Goal: Information Seeking & Learning: Understand process/instructions

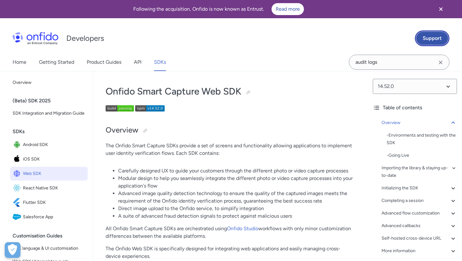
click at [433, 37] on link "Support" at bounding box center [432, 38] width 35 height 16
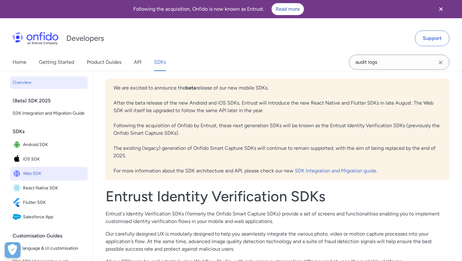
click at [41, 173] on span "Web SDK" at bounding box center [54, 173] width 62 height 9
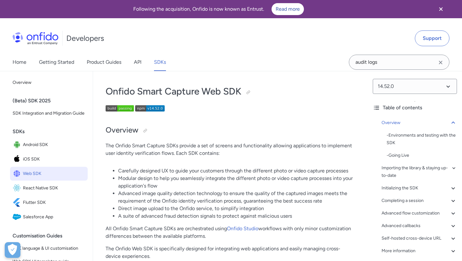
click at [133, 63] on div "Home Getting Started Product Guides API SDKs" at bounding box center [95, 62] width 191 height 18
click at [137, 64] on link "API" at bounding box center [138, 62] width 8 height 18
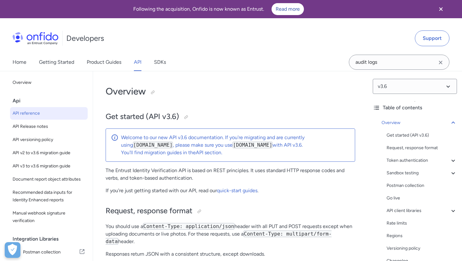
select select "http"
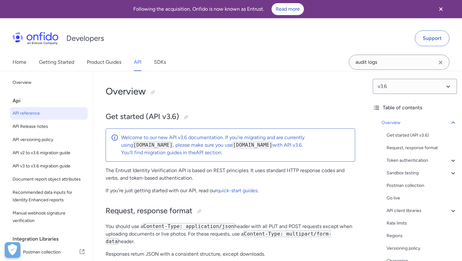
select select "http"
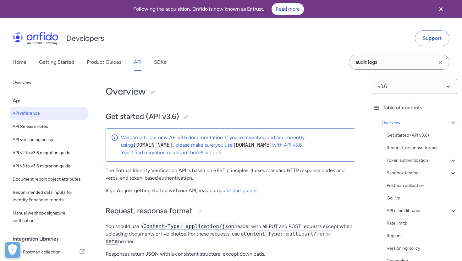
select select "http"
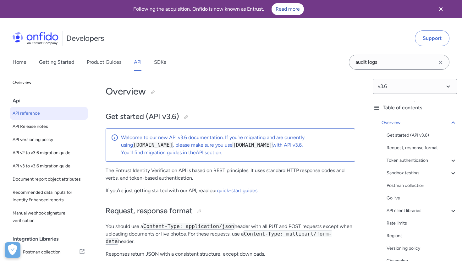
select select "http"
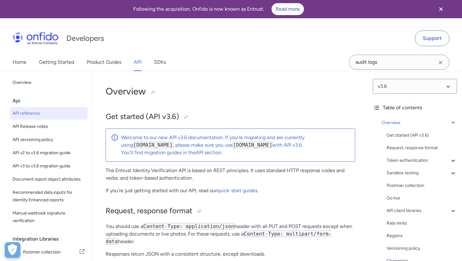
select select "http"
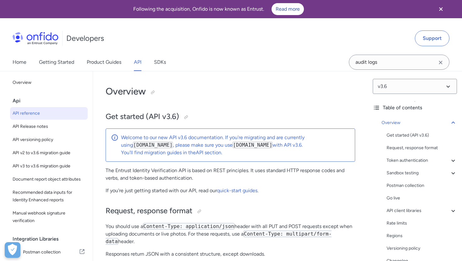
select select "http"
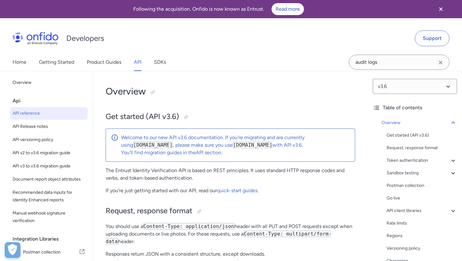
select select "http"
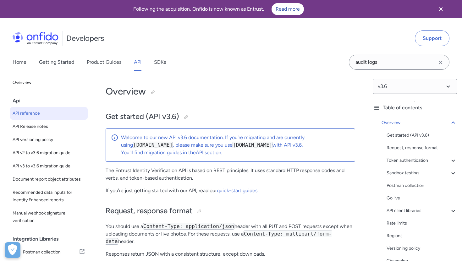
select select "http"
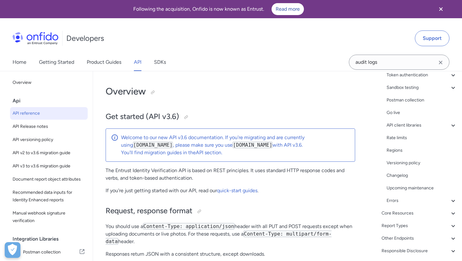
scroll to position [86, 0]
click at [388, 225] on div "Report Types" at bounding box center [419, 226] width 75 height 8
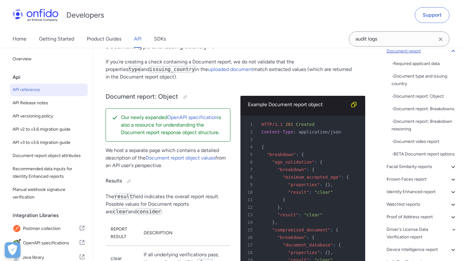
click at [401, 51] on div "Document report" at bounding box center [422, 51] width 70 height 8
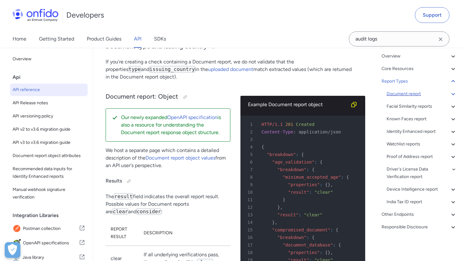
scroll to position [43, 0]
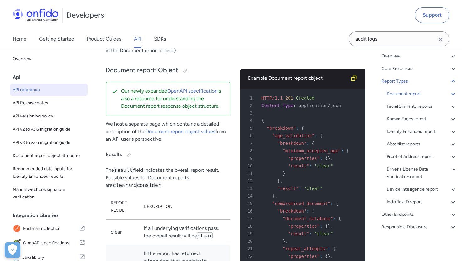
click at [402, 80] on div "Report Types" at bounding box center [419, 82] width 75 height 8
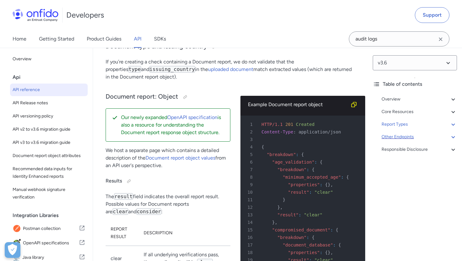
click at [403, 137] on div "Other Endpoints" at bounding box center [419, 137] width 75 height 8
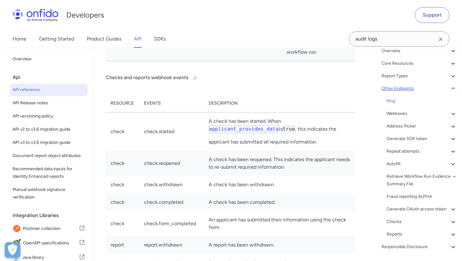
scroll to position [62, 0]
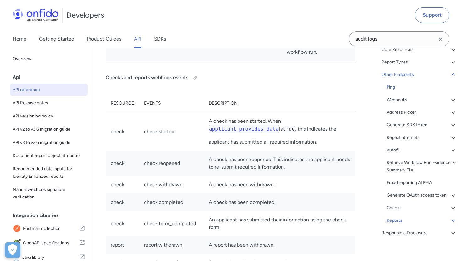
click at [400, 220] on div "Reports" at bounding box center [422, 221] width 70 height 8
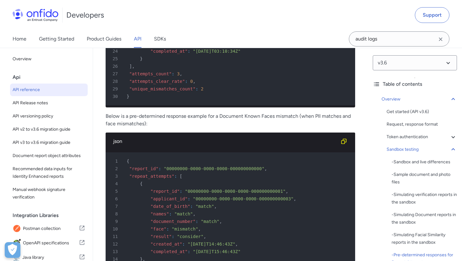
scroll to position [3876, 0]
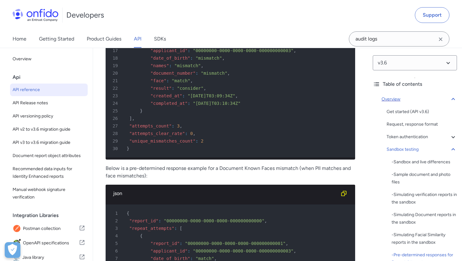
click at [387, 97] on div "Overview" at bounding box center [419, 100] width 75 height 8
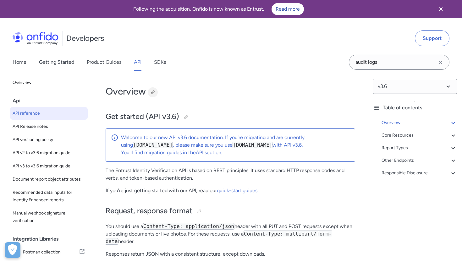
click at [155, 92] on div at bounding box center [152, 92] width 5 height 5
click at [89, 65] on link "Product Guides" at bounding box center [104, 62] width 35 height 18
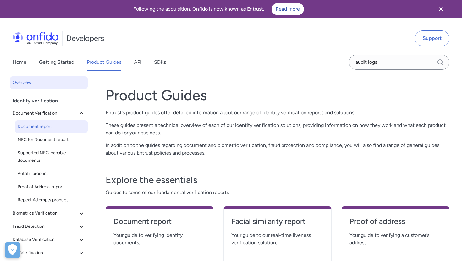
click at [30, 127] on span "Document report" at bounding box center [52, 127] width 68 height 8
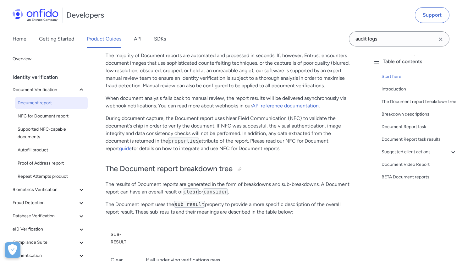
scroll to position [161, 0]
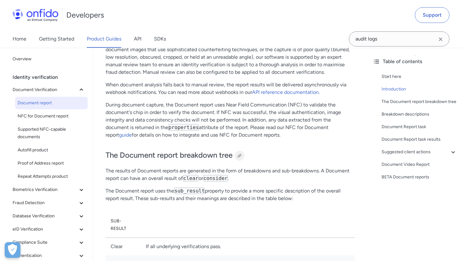
click at [241, 157] on div at bounding box center [239, 155] width 5 height 5
click at [36, 191] on span "Biometrics Verification" at bounding box center [45, 190] width 65 height 8
click at [36, 202] on span "Facial Similarity reports" at bounding box center [52, 203] width 68 height 8
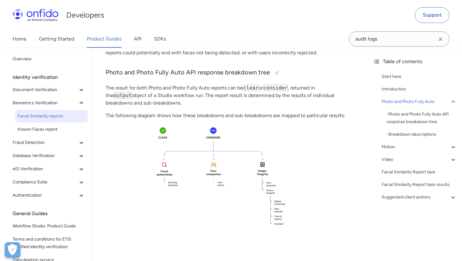
scroll to position [281, 0]
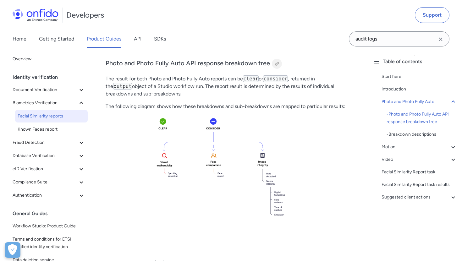
click at [274, 64] on div at bounding box center [276, 63] width 5 height 5
click at [134, 41] on div "Home Getting Started Product Guides API SDKs" at bounding box center [95, 39] width 191 height 18
click at [138, 41] on link "API" at bounding box center [138, 39] width 8 height 18
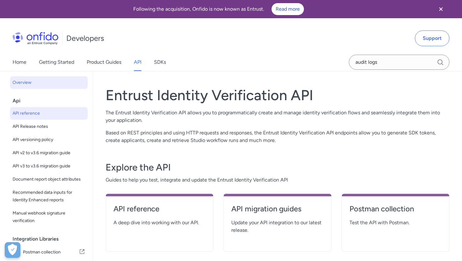
click at [40, 111] on span "API reference" at bounding box center [49, 114] width 73 height 8
select select "http"
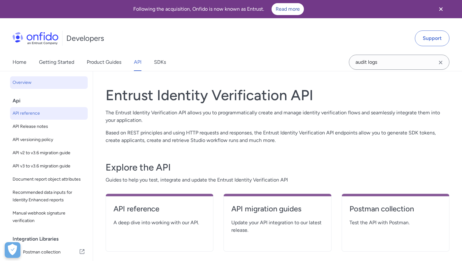
select select "http"
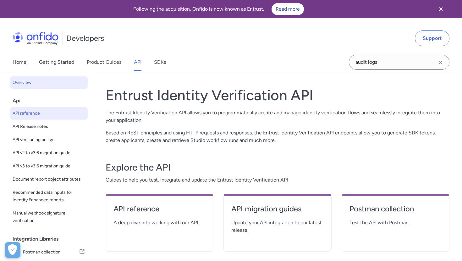
select select "http"
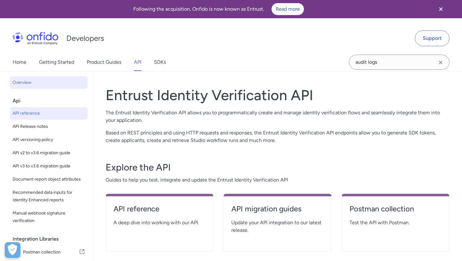
select select "http"
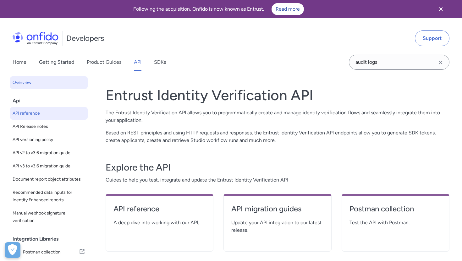
select select "http"
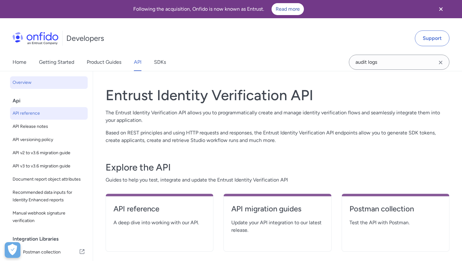
select select "http"
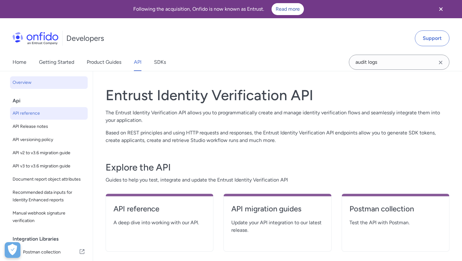
select select "http"
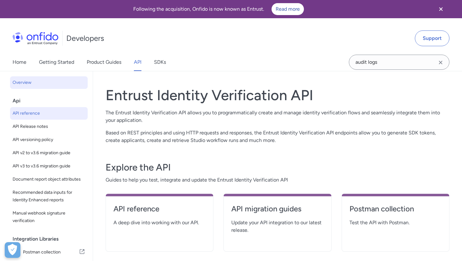
select select "http"
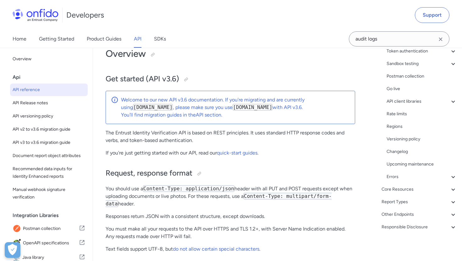
scroll to position [39, 0]
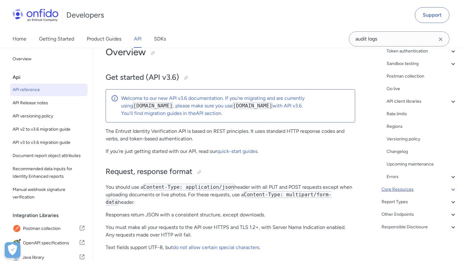
click at [400, 187] on div "Core Resources" at bounding box center [419, 190] width 75 height 8
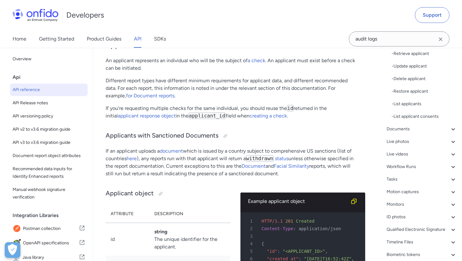
scroll to position [181, 0]
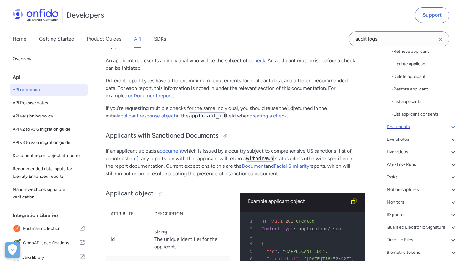
click at [406, 125] on div "Documents" at bounding box center [422, 127] width 70 height 8
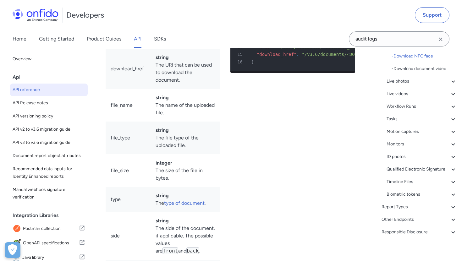
scroll to position [174, 0]
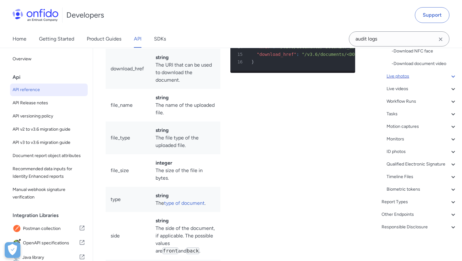
click at [400, 79] on div "Live photos" at bounding box center [422, 77] width 70 height 8
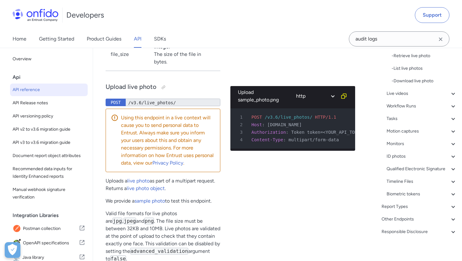
scroll to position [136, 0]
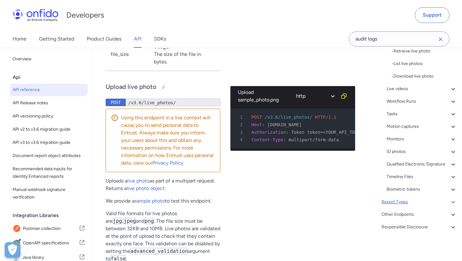
click at [404, 204] on div "Report Types" at bounding box center [419, 202] width 75 height 8
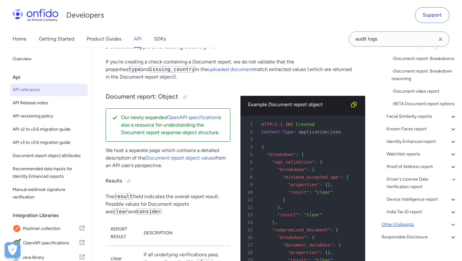
click at [404, 224] on div "Other Endpoints" at bounding box center [419, 225] width 75 height 8
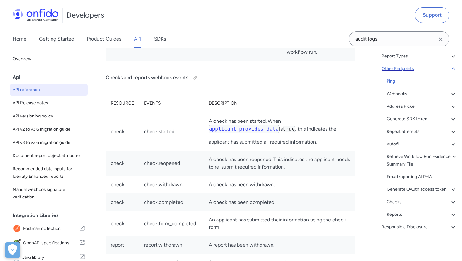
scroll to position [68, 0]
click at [396, 219] on div "Overview Get started (API v3.6) Request, response format Token authentication -…" at bounding box center [415, 130] width 84 height 211
click at [396, 215] on div "Reports" at bounding box center [422, 215] width 70 height 8
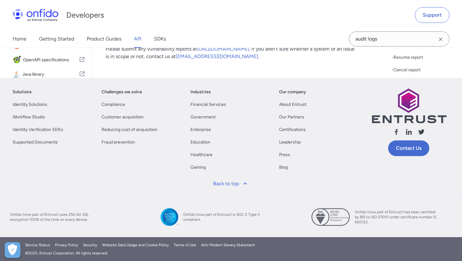
scroll to position [132, 0]
click at [405, 9] on div "- Report results" at bounding box center [424, 6] width 65 height 8
click at [405, 35] on div "- Retrieve report" at bounding box center [424, 31] width 65 height 8
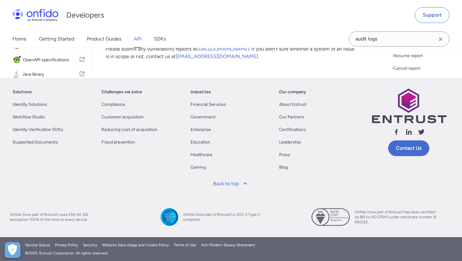
scroll to position [74009, 0]
click at [403, 10] on div "- List reports" at bounding box center [424, 7] width 65 height 8
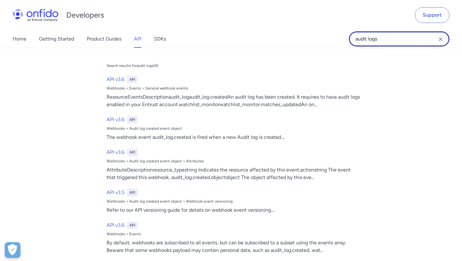
drag, startPoint x: 387, startPoint y: 42, endPoint x: 348, endPoint y: 42, distance: 39.0
click at [348, 42] on div "Home Getting Started Product Guides API SDKs audit logs audit logs Search resul…" at bounding box center [231, 39] width 462 height 18
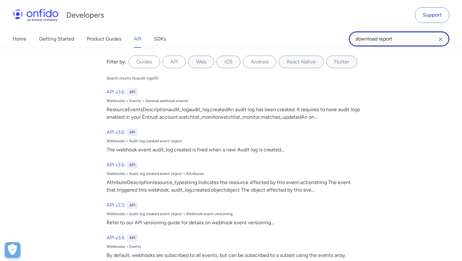
type input "download report"
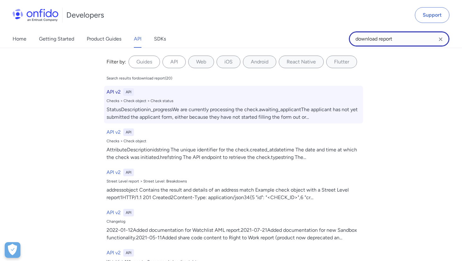
scroll to position [74093, 0]
click at [189, 104] on div "API v2 API Checks > Check object > Check status StatusDescriptionin_progressWe …" at bounding box center [233, 105] width 259 height 38
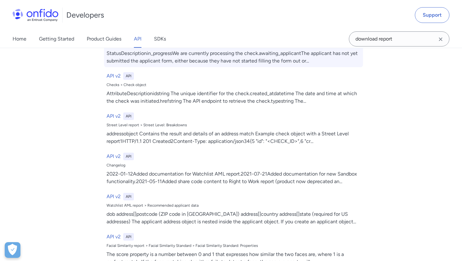
scroll to position [100, 0]
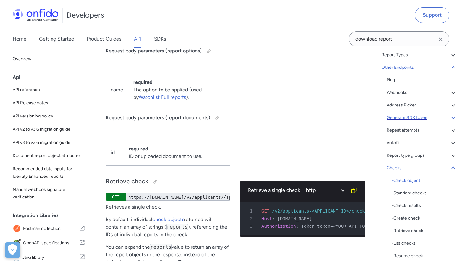
scroll to position [124, 0]
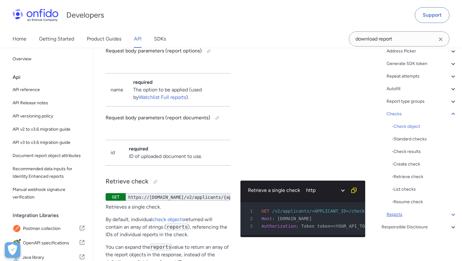
click at [399, 214] on div "Reports" at bounding box center [422, 215] width 70 height 8
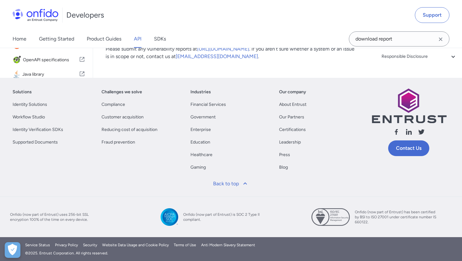
click at [400, 10] on div "- Retrieve report" at bounding box center [424, 7] width 65 height 8
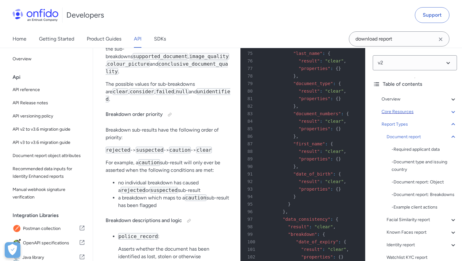
click at [393, 108] on div "Core Resources" at bounding box center [419, 112] width 75 height 8
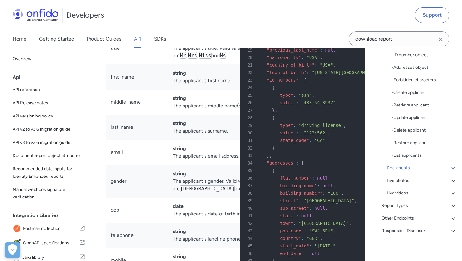
scroll to position [116, 0]
click at [413, 195] on div "Live videos" at bounding box center [422, 192] width 70 height 8
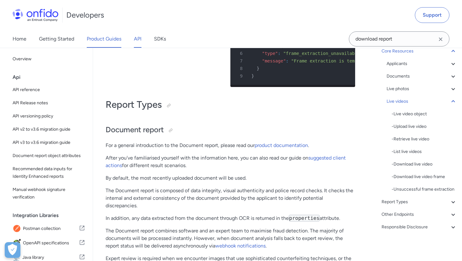
click at [105, 42] on link "Product Guides" at bounding box center [104, 39] width 35 height 18
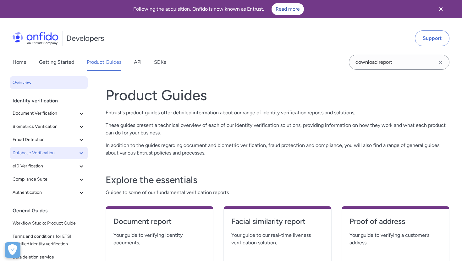
click at [33, 155] on span "Database Verification" at bounding box center [45, 153] width 65 height 8
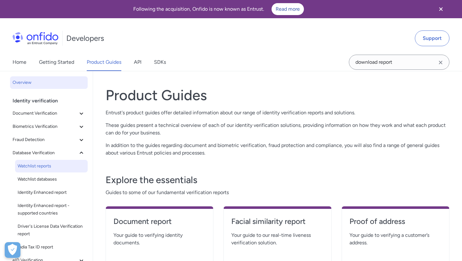
click at [35, 164] on span "Watchlist reports" at bounding box center [52, 167] width 68 height 8
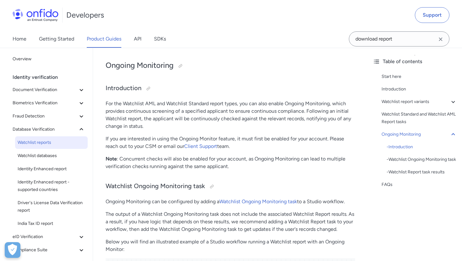
scroll to position [934, 0]
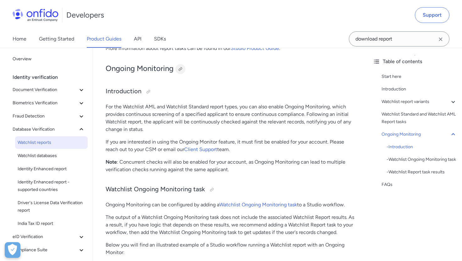
click at [180, 70] on div at bounding box center [180, 69] width 5 height 5
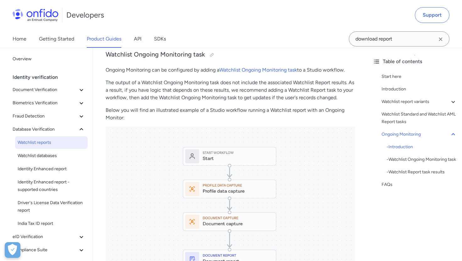
scroll to position [1074, 0]
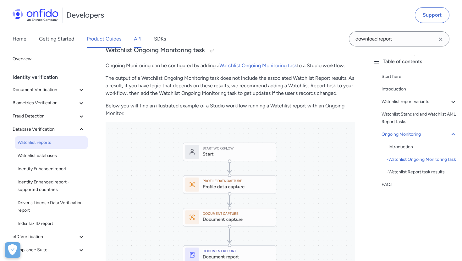
click at [141, 41] on link "API" at bounding box center [138, 39] width 8 height 18
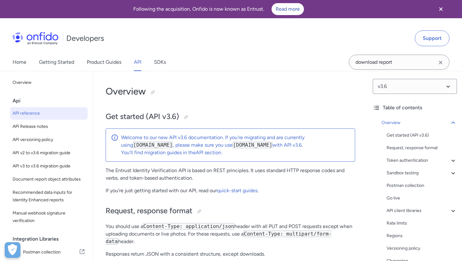
select select "http"
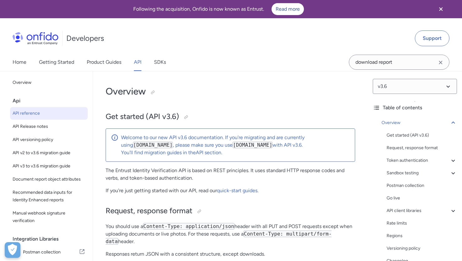
select select "http"
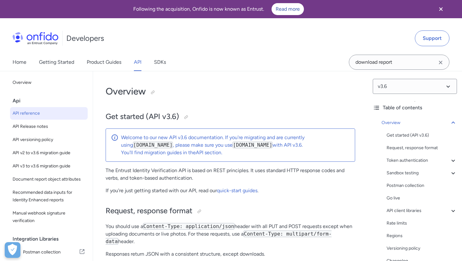
select select "http"
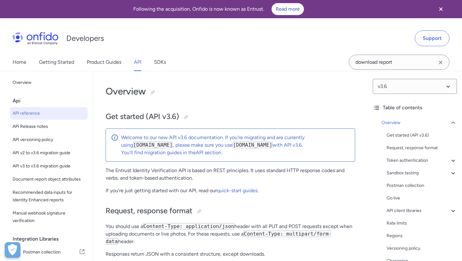
select select "http"
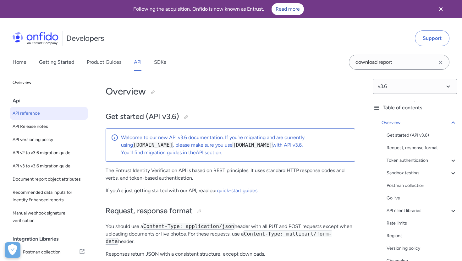
select select "http"
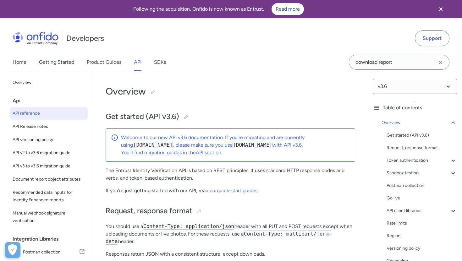
select select "http"
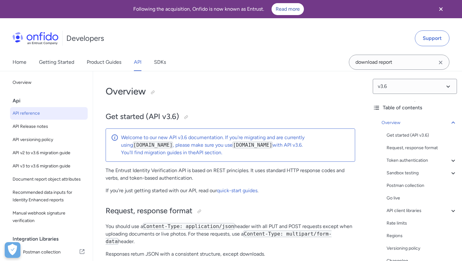
select select "http"
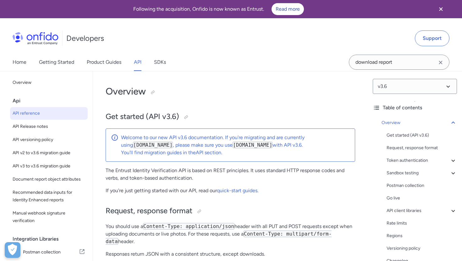
select select "http"
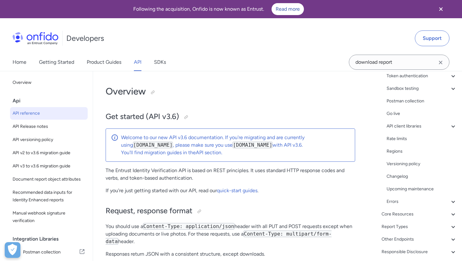
scroll to position [85, 0]
click at [412, 216] on div "Core Resources" at bounding box center [419, 214] width 75 height 8
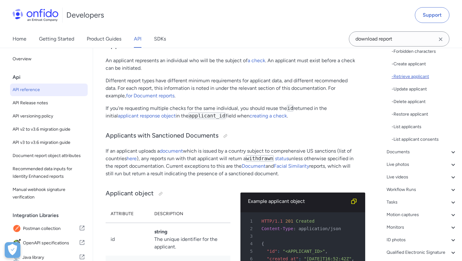
scroll to position [158, 0]
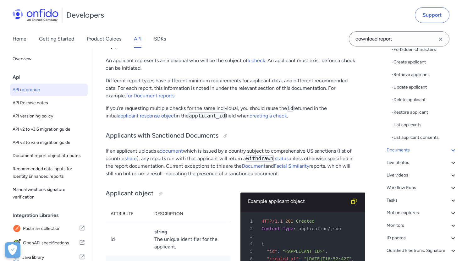
click at [410, 149] on div "Documents" at bounding box center [422, 150] width 70 height 8
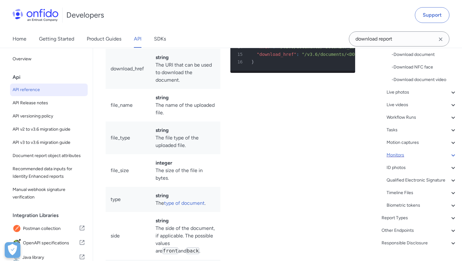
click at [399, 155] on div "Monitors" at bounding box center [422, 156] width 70 height 8
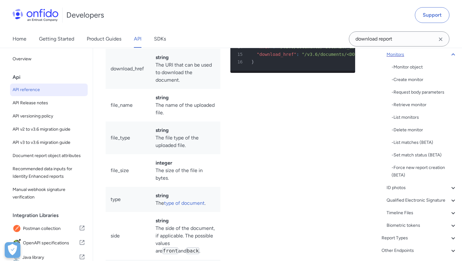
scroll to position [21756, 0]
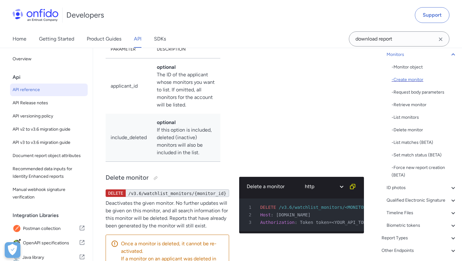
click at [401, 81] on div "- Create monitor" at bounding box center [424, 80] width 65 height 8
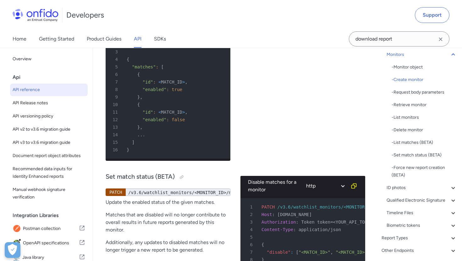
click at [402, 130] on div "- Delete monitor" at bounding box center [424, 130] width 65 height 8
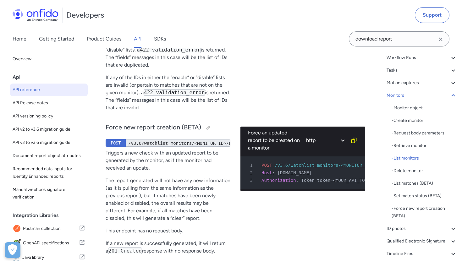
scroll to position [116, 0]
click at [397, 98] on div "Monitors" at bounding box center [422, 96] width 70 height 8
